Goal: Task Accomplishment & Management: Complete application form

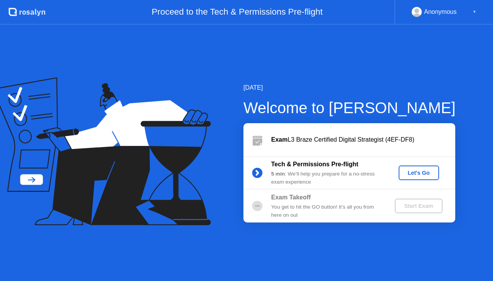
click at [420, 175] on div "Let's Go" at bounding box center [419, 173] width 34 height 6
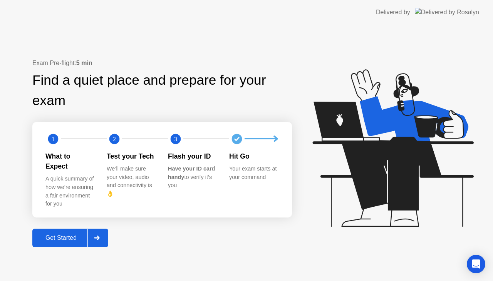
click at [69, 235] on div "Get Started" at bounding box center [61, 238] width 53 height 7
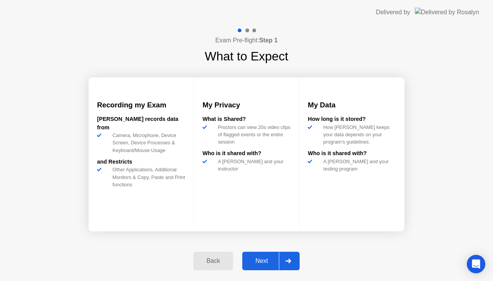
click at [255, 258] on div "Next" at bounding box center [262, 261] width 34 height 7
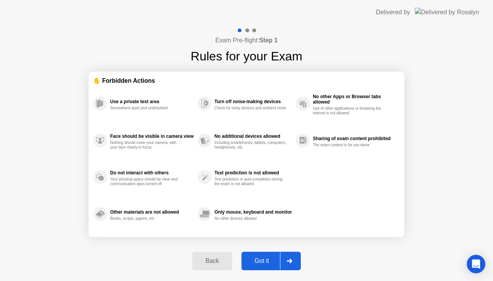
click at [255, 258] on div "Got it" at bounding box center [262, 261] width 36 height 7
select select "**********"
select select "*******"
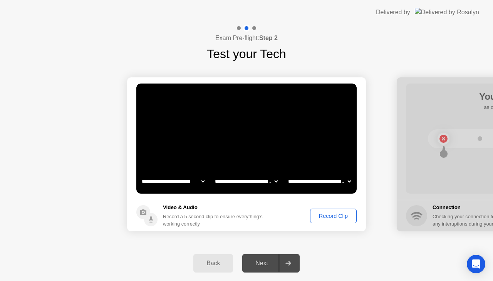
click at [328, 214] on div "Record Clip" at bounding box center [333, 216] width 41 height 6
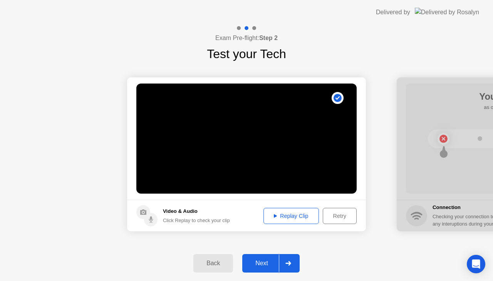
click at [308, 215] on div "Replay Clip" at bounding box center [291, 216] width 50 height 6
click at [341, 214] on div "Retry" at bounding box center [340, 216] width 29 height 6
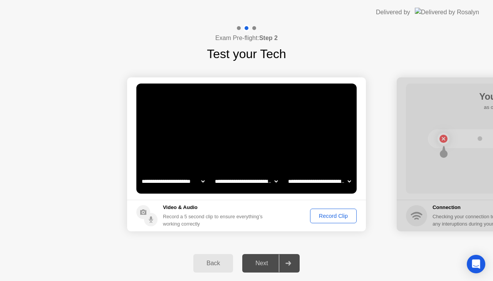
click at [321, 217] on div "Record Clip" at bounding box center [333, 216] width 41 height 6
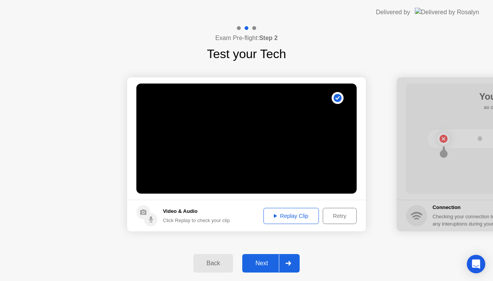
click at [304, 213] on div "Replay Clip" at bounding box center [291, 216] width 50 height 6
click at [265, 260] on div "Next" at bounding box center [262, 263] width 34 height 7
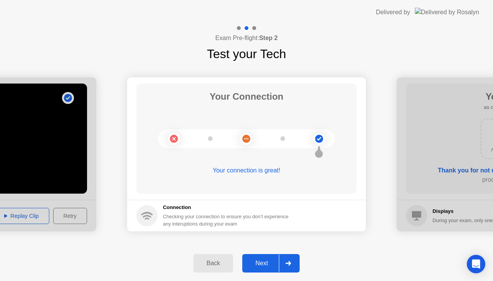
click at [265, 260] on div "Next" at bounding box center [262, 263] width 34 height 7
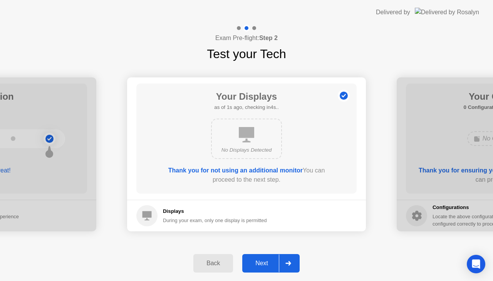
click at [265, 260] on div "Next" at bounding box center [262, 263] width 34 height 7
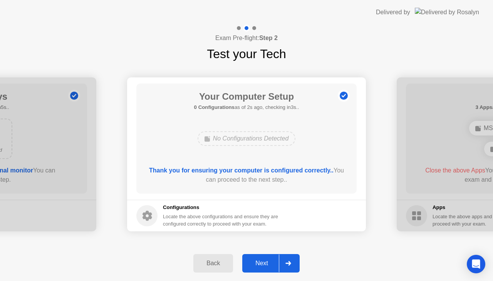
click at [265, 260] on div "Next" at bounding box center [262, 263] width 34 height 7
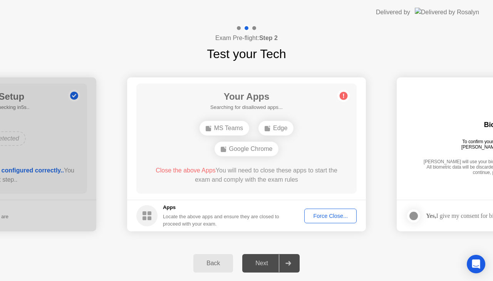
click at [344, 95] on circle at bounding box center [344, 96] width 8 height 8
click at [312, 215] on div "Force Close..." at bounding box center [330, 216] width 47 height 6
click at [322, 215] on div "Force Close..." at bounding box center [330, 216] width 47 height 6
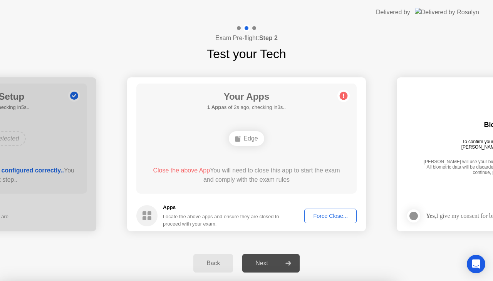
click at [327, 217] on div "Force Close..." at bounding box center [330, 216] width 47 height 6
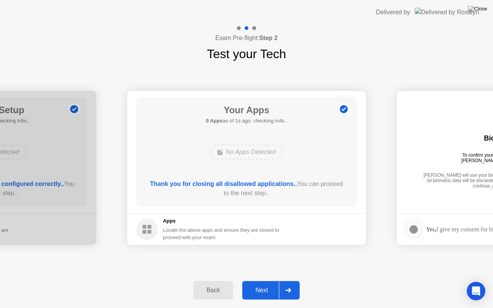
click at [245, 281] on button "Next" at bounding box center [270, 290] width 57 height 18
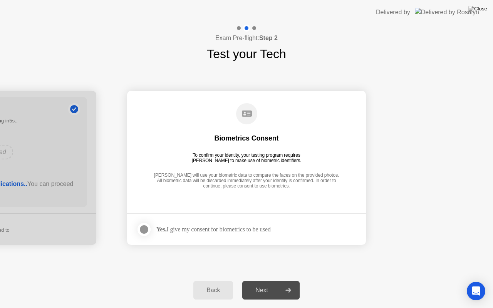
click at [186, 233] on div "Yes, I give my consent for biometrics to be used" at bounding box center [213, 229] width 114 height 7
click at [191, 226] on div "Yes, I give my consent for biometrics to be used" at bounding box center [213, 229] width 114 height 7
click at [140, 230] on div at bounding box center [143, 229] width 9 height 9
click at [259, 281] on div "Next" at bounding box center [262, 290] width 34 height 7
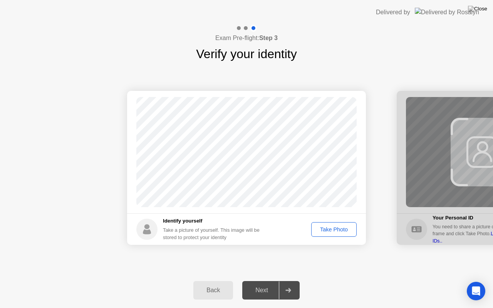
click at [333, 230] on div "Take Photo" at bounding box center [334, 230] width 40 height 6
click at [257, 281] on div "Next" at bounding box center [262, 290] width 34 height 7
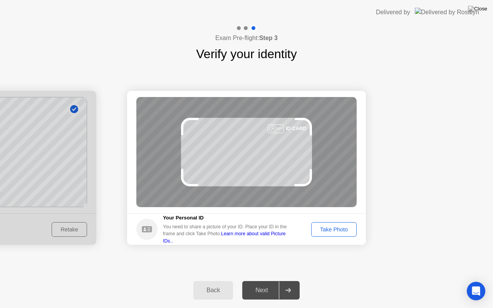
click at [332, 228] on div "Take Photo" at bounding box center [334, 230] width 40 height 6
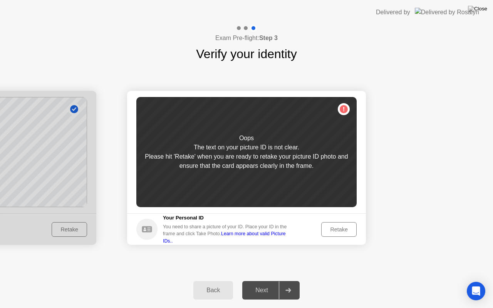
click at [332, 228] on div "Retake" at bounding box center [339, 230] width 30 height 6
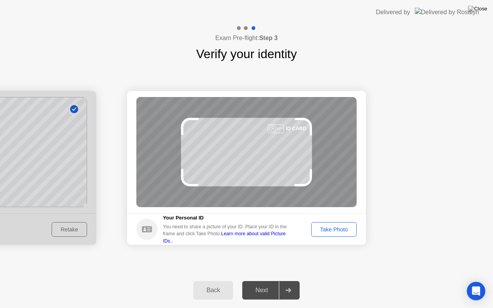
click at [332, 228] on div "Take Photo" at bounding box center [334, 230] width 40 height 6
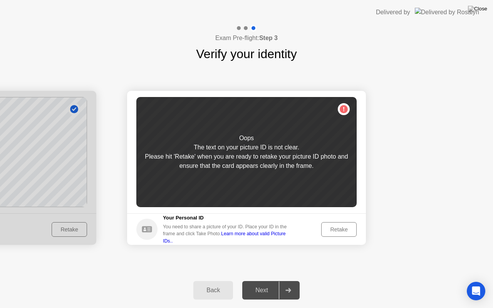
click at [332, 228] on div "Retake" at bounding box center [339, 230] width 30 height 6
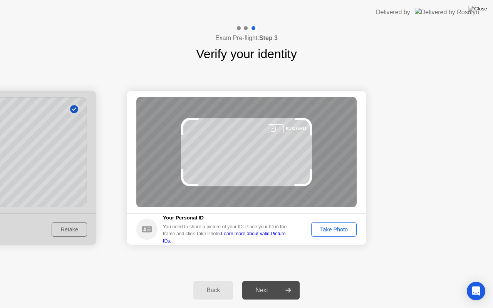
click at [332, 228] on div "Take Photo" at bounding box center [334, 230] width 40 height 6
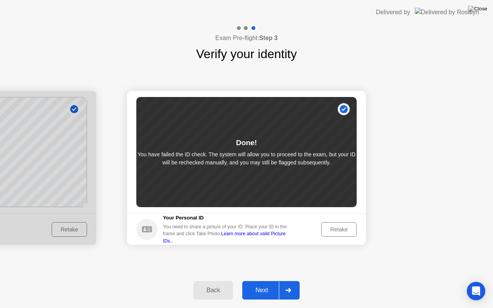
click at [259, 281] on div "Next" at bounding box center [262, 290] width 34 height 7
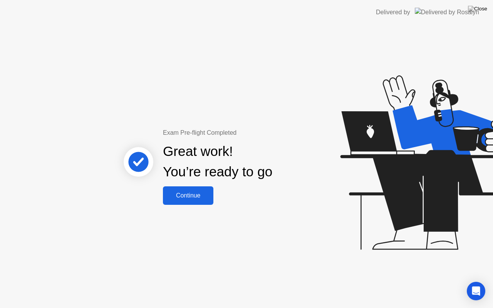
click at [185, 202] on button "Continue" at bounding box center [188, 195] width 50 height 18
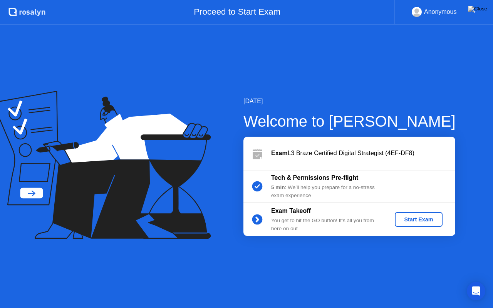
click at [418, 219] on div "Start Exam" at bounding box center [418, 220] width 41 height 6
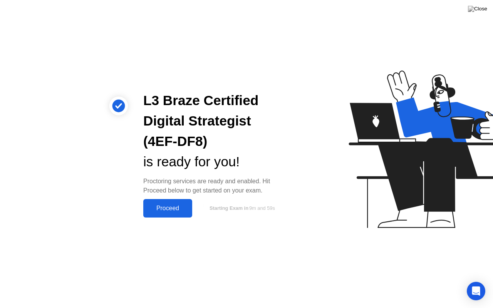
click at [173, 205] on div "Proceed" at bounding box center [168, 208] width 44 height 7
